Goal: Information Seeking & Learning: Understand process/instructions

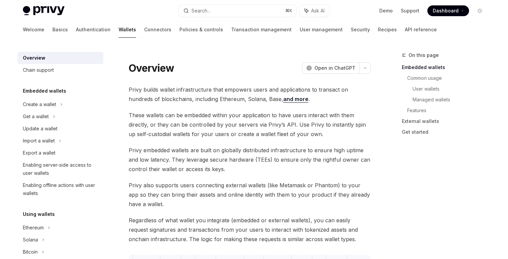
click at [183, 99] on span "Privy builds wallet infrastructure that empowers users and applications to tran…" at bounding box center [250, 94] width 242 height 19
click at [84, 101] on div "Create a wallet" at bounding box center [60, 104] width 86 height 12
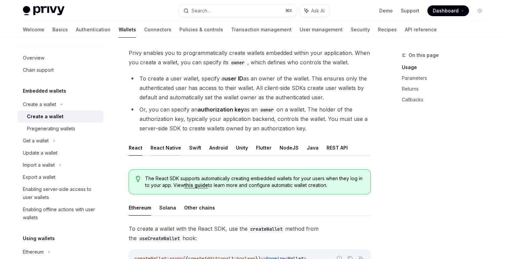
scroll to position [56, 0]
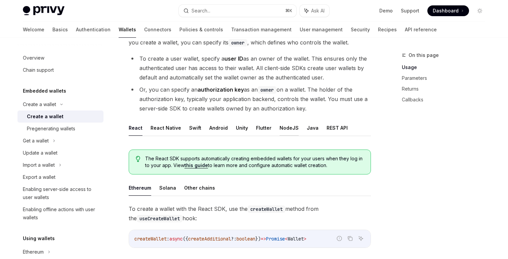
click at [280, 130] on button "NodeJS" at bounding box center [289, 128] width 19 height 16
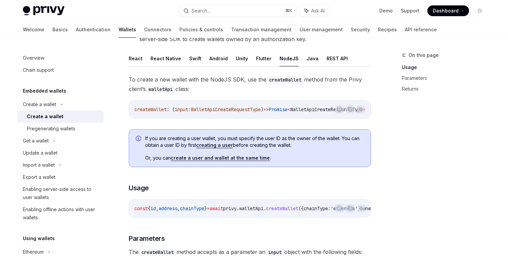
scroll to position [126, 0]
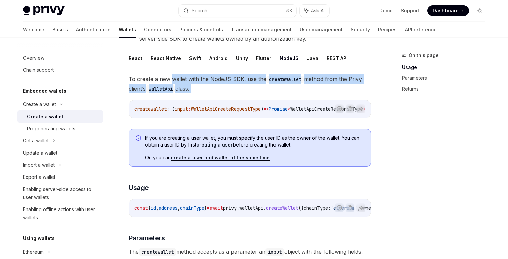
drag, startPoint x: 170, startPoint y: 79, endPoint x: 246, endPoint y: 93, distance: 77.0
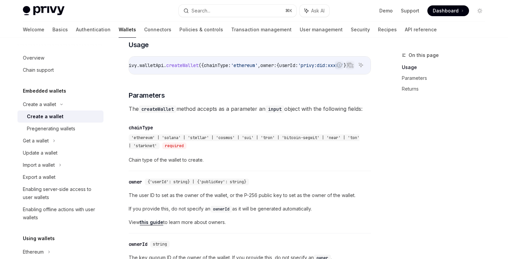
scroll to position [0, 144]
drag, startPoint x: 182, startPoint y: 67, endPoint x: 344, endPoint y: 66, distance: 161.7
click at [344, 66] on div "Report incorrect code Copy Ask AI const { id , address , chainType } = await pr…" at bounding box center [250, 65] width 242 height 18
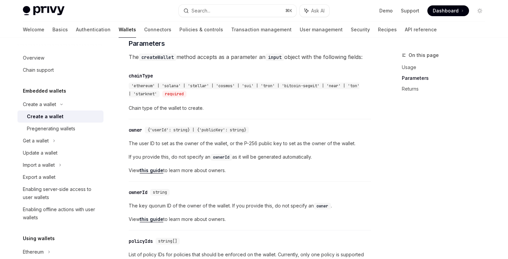
scroll to position [327, 0]
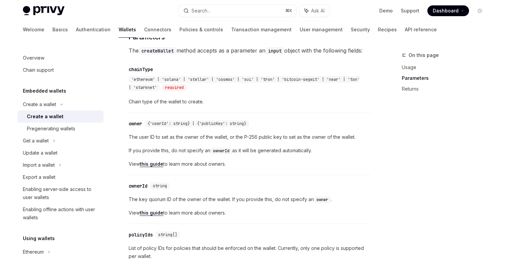
drag, startPoint x: 122, startPoint y: 138, endPoint x: 246, endPoint y: 168, distance: 127.4
click at [246, 168] on div "Create a wallet Create a wallet OpenAI Open in ChatGPT OpenAI Open in ChatGPT P…" at bounding box center [186, 231] width 371 height 1015
click at [246, 168] on span "View this guide to learn more about owners." at bounding box center [250, 164] width 242 height 8
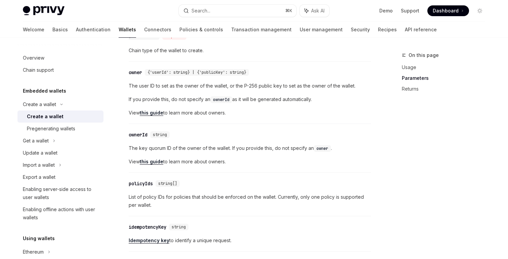
scroll to position [380, 0]
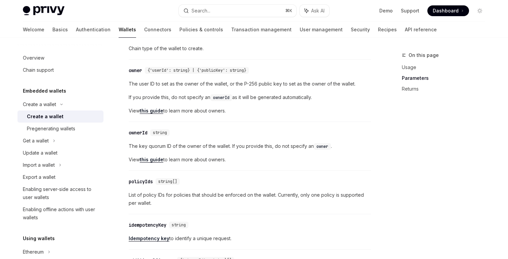
drag, startPoint x: 132, startPoint y: 149, endPoint x: 247, endPoint y: 170, distance: 116.2
click at [246, 170] on div "​ ownerId string The key quorum ID of the owner of the wallet. If you provide t…" at bounding box center [250, 147] width 242 height 45
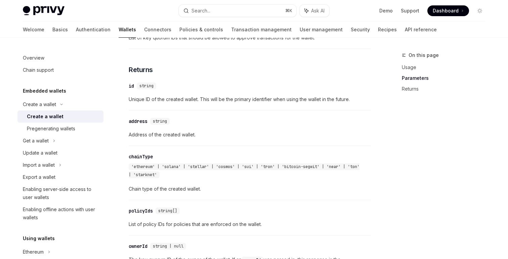
scroll to position [615, 0]
click at [78, 142] on div "Get a wallet" at bounding box center [60, 140] width 86 height 12
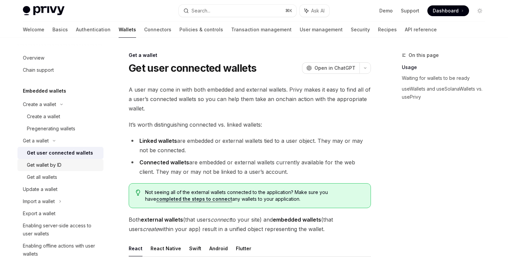
click at [70, 166] on div "Get wallet by ID" at bounding box center [63, 165] width 73 height 8
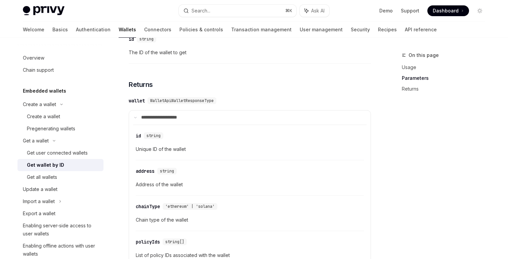
scroll to position [260, 0]
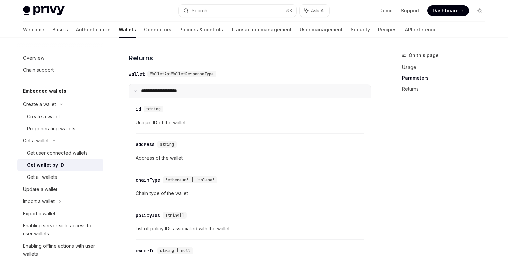
click at [242, 88] on summary "**********" at bounding box center [250, 91] width 242 height 14
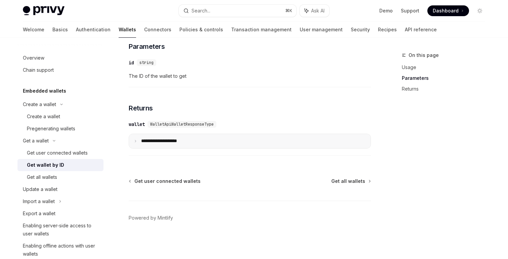
scroll to position [209, 0]
click at [237, 140] on summary "**********" at bounding box center [250, 141] width 242 height 14
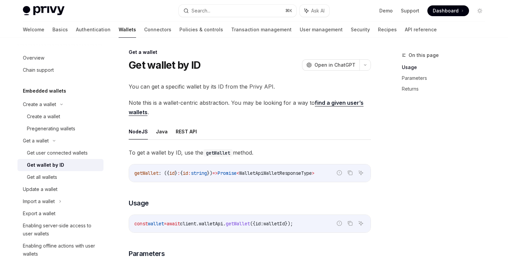
scroll to position [0, 0]
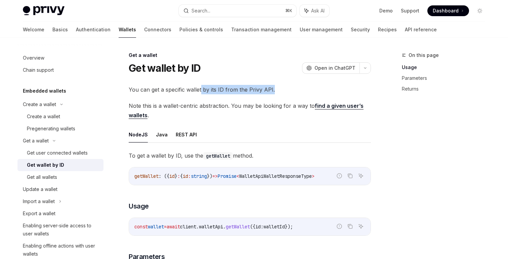
drag, startPoint x: 201, startPoint y: 89, endPoint x: 280, endPoint y: 89, distance: 78.7
click at [280, 89] on span "You can get a specific wallet by its ID from the Privy API." at bounding box center [250, 89] width 242 height 9
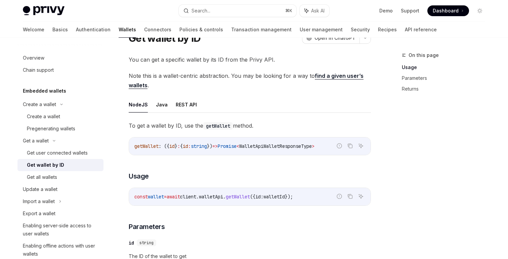
scroll to position [31, 0]
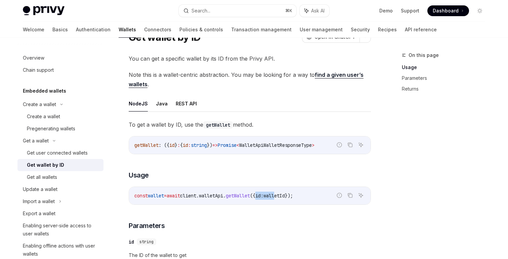
drag, startPoint x: 272, startPoint y: 195, endPoint x: 296, endPoint y: 195, distance: 23.2
click at [293, 195] on span "const wallet = await client . walletApi . getWallet ({ id: walletId });" at bounding box center [213, 195] width 159 height 6
click at [337, 75] on link "find a given user’s wallets" at bounding box center [246, 79] width 235 height 16
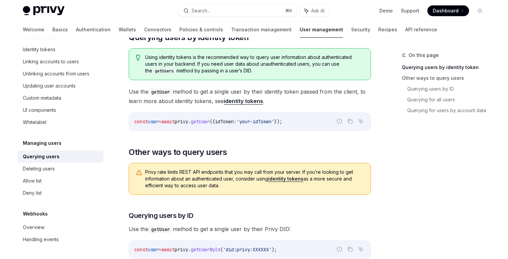
scroll to position [74, 0]
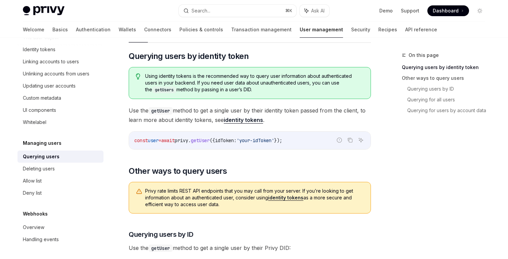
drag, startPoint x: 189, startPoint y: 76, endPoint x: 293, endPoint y: 90, distance: 104.8
click at [293, 90] on span "Using identity tokens is the recommended way to query user information about au…" at bounding box center [254, 83] width 219 height 21
drag, startPoint x: 321, startPoint y: 76, endPoint x: 186, endPoint y: 80, distance: 135.5
click at [186, 80] on span "Using identity tokens is the recommended way to query user information about au…" at bounding box center [254, 83] width 219 height 21
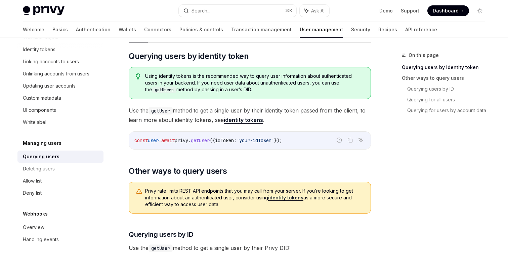
drag, startPoint x: 194, startPoint y: 81, endPoint x: 257, endPoint y: 92, distance: 63.2
click at [257, 92] on span "Using identity tokens is the recommended way to query user information about au…" at bounding box center [254, 83] width 219 height 21
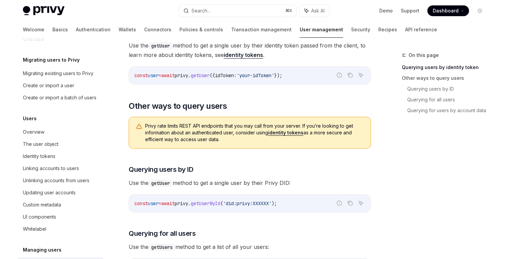
scroll to position [0, 0]
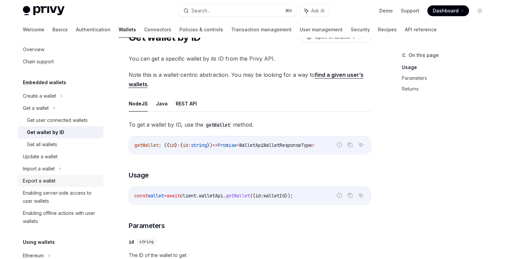
scroll to position [11, 0]
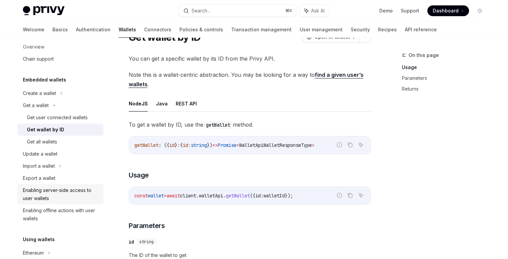
click at [73, 194] on div "Enabling server-side access to user wallets" at bounding box center [61, 194] width 77 height 16
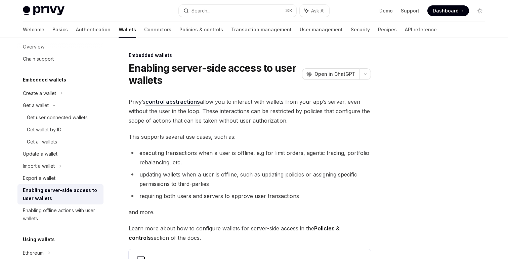
drag, startPoint x: 200, startPoint y: 100, endPoint x: 323, endPoint y: 118, distance: 124.1
click at [323, 118] on span "Privy’s control abstractions allow you to interact with wallets from your app’s…" at bounding box center [250, 111] width 242 height 28
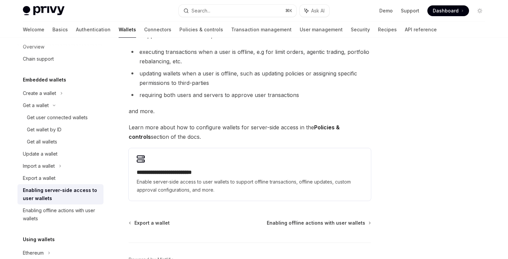
scroll to position [104, 0]
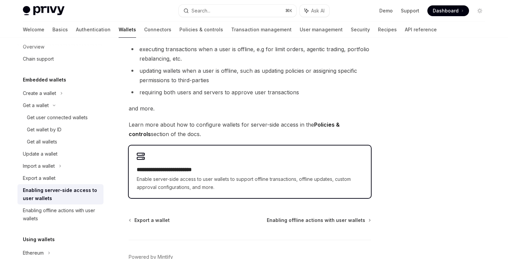
click at [239, 172] on h2 "**********" at bounding box center [250, 169] width 226 height 8
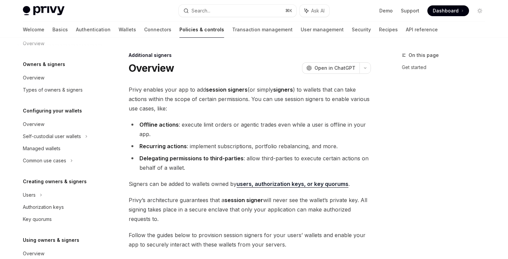
scroll to position [152, 0]
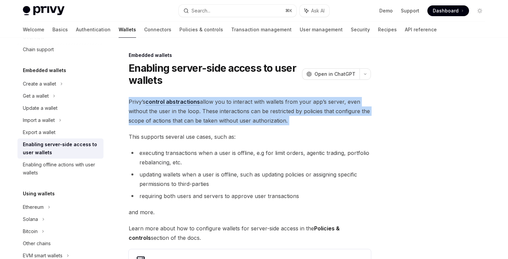
drag, startPoint x: 123, startPoint y: 99, endPoint x: 282, endPoint y: 127, distance: 162.1
click at [282, 127] on div "**********" at bounding box center [186, 226] width 371 height 350
click at [282, 127] on div "**********" at bounding box center [250, 199] width 242 height 204
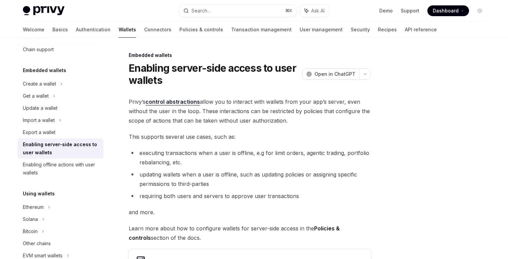
drag, startPoint x: 294, startPoint y: 120, endPoint x: 206, endPoint y: 120, distance: 87.7
click at [206, 120] on span "Privy’s control abstractions allow you to interact with wallets from your app’s…" at bounding box center [250, 111] width 242 height 28
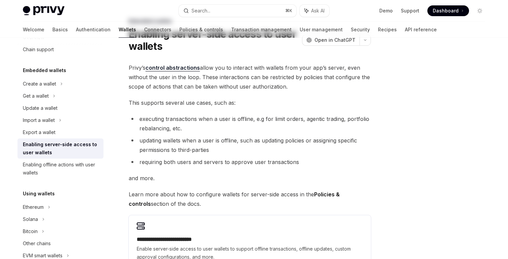
scroll to position [34, 0]
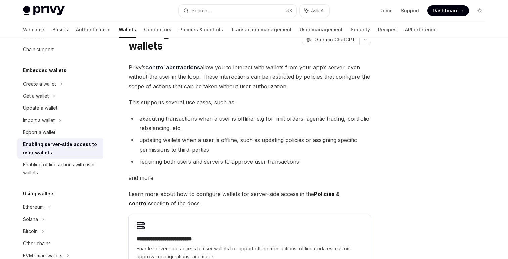
click at [189, 107] on div "**********" at bounding box center [250, 165] width 242 height 204
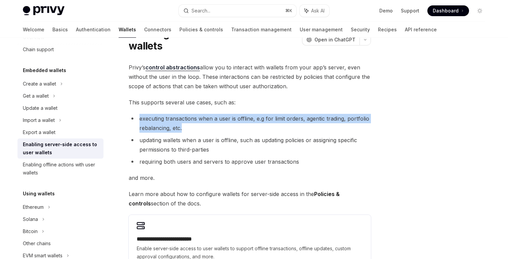
drag, startPoint x: 137, startPoint y: 115, endPoint x: 208, endPoint y: 130, distance: 72.5
click at [208, 130] on li "executing transactions when a user is offline, e.g for limit orders, agentic tr…" at bounding box center [250, 123] width 242 height 19
drag, startPoint x: 218, startPoint y: 121, endPoint x: 281, endPoint y: 132, distance: 64.1
click at [281, 132] on li "executing transactions when a user is offline, e.g for limit orders, agentic tr…" at bounding box center [250, 123] width 242 height 19
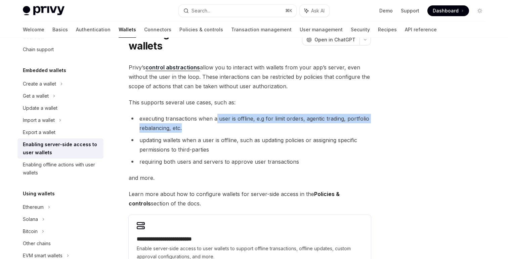
click at [281, 132] on li "executing transactions when a user is offline, e.g for limit orders, agentic tr…" at bounding box center [250, 123] width 242 height 19
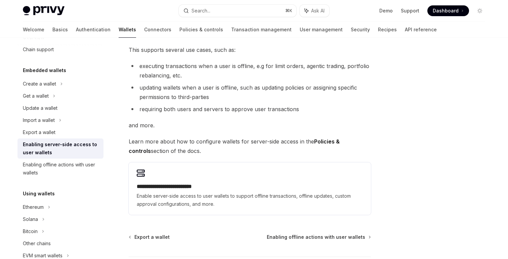
scroll to position [93, 0]
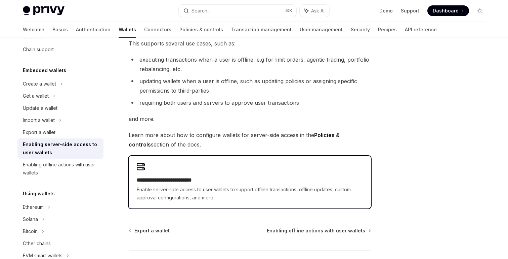
click at [203, 169] on div "**********" at bounding box center [250, 182] width 242 height 52
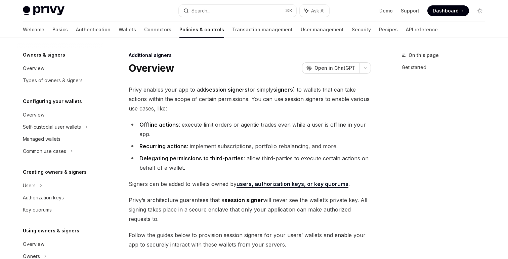
scroll to position [152, 0]
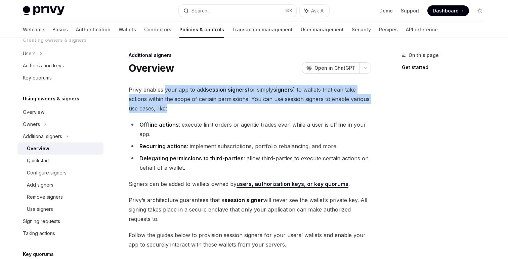
drag, startPoint x: 164, startPoint y: 89, endPoint x: 271, endPoint y: 111, distance: 108.8
click at [271, 111] on span "Privy enables your app to add session signers (or simply signers ) to wallets t…" at bounding box center [250, 99] width 242 height 28
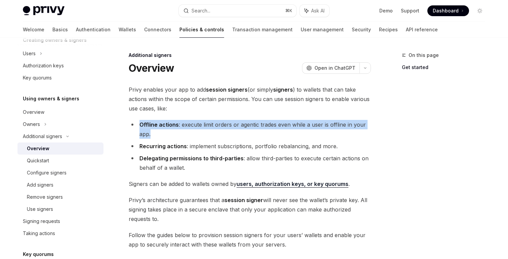
drag, startPoint x: 136, startPoint y: 123, endPoint x: 166, endPoint y: 134, distance: 32.1
click at [166, 134] on li "Offline actions : execute limit orders or agentic trades even while a user is o…" at bounding box center [250, 129] width 242 height 19
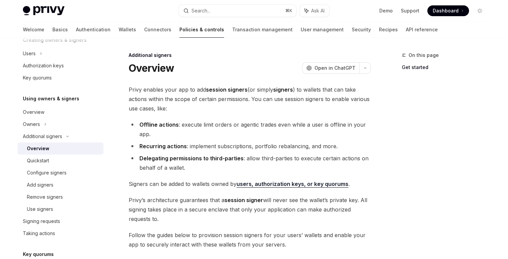
click at [144, 142] on li "Recurring actions : implement subscriptions, portfolio rebalancing, and more." at bounding box center [250, 145] width 242 height 9
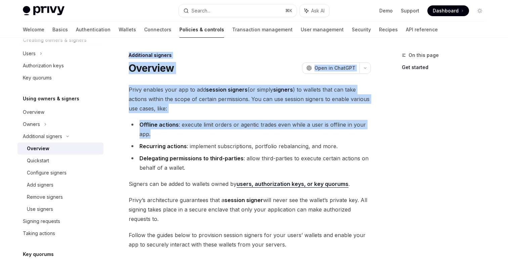
drag, startPoint x: 134, startPoint y: 144, endPoint x: 383, endPoint y: 149, distance: 248.8
click at [383, 149] on div "**********" at bounding box center [253, 242] width 473 height 409
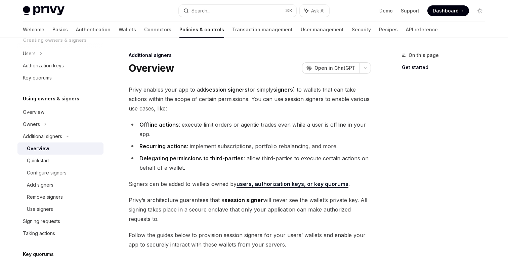
click at [213, 166] on li "Delegating permissions to third-parties : allow third-parties to execute certai…" at bounding box center [250, 162] width 242 height 19
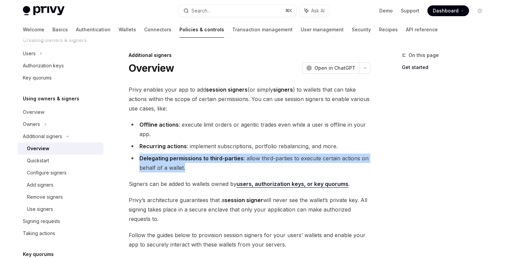
drag, startPoint x: 205, startPoint y: 166, endPoint x: 132, endPoint y: 153, distance: 74.8
click at [132, 153] on ul "Offline actions : execute limit orders or agentic trades even while a user is o…" at bounding box center [250, 146] width 242 height 52
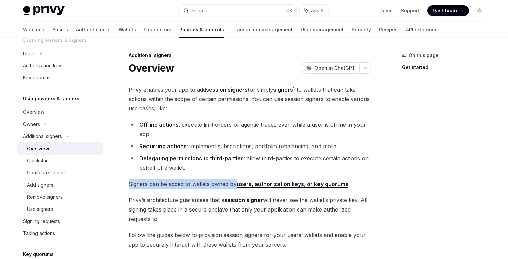
drag, startPoint x: 236, startPoint y: 183, endPoint x: 115, endPoint y: 181, distance: 121.7
click at [115, 181] on div "**********" at bounding box center [186, 249] width 371 height 396
click at [149, 194] on div "**********" at bounding box center [250, 216] width 242 height 262
click at [158, 193] on div "**********" at bounding box center [250, 216] width 242 height 262
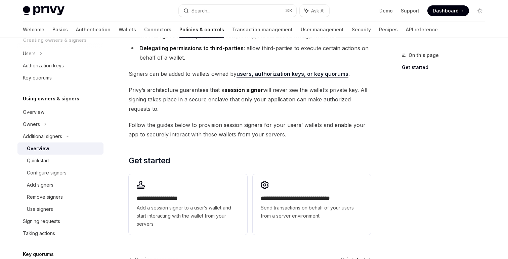
scroll to position [124, 0]
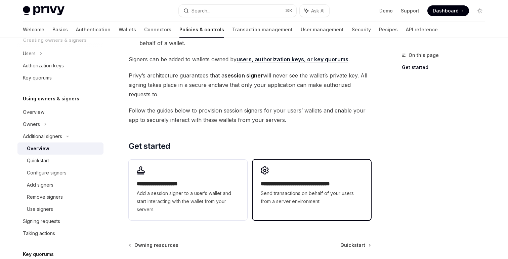
click at [281, 198] on span "Send transactions on behalf of your users from a server environment." at bounding box center [312, 197] width 102 height 16
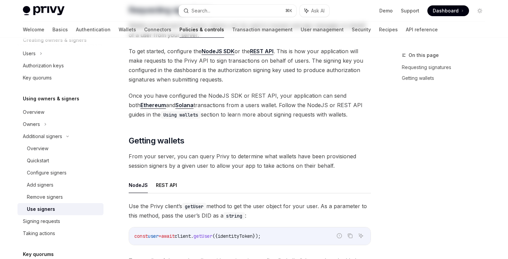
type textarea "*"
